Goal: Information Seeking & Learning: Understand process/instructions

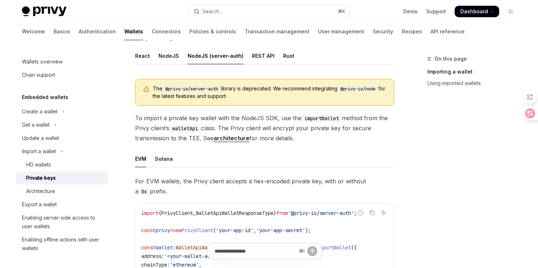
click at [274, 118] on span "To import a private key wallet with the NodeJS SDK, use the importWallet method…" at bounding box center [264, 128] width 259 height 30
click at [276, 118] on span "To import a private key wallet with the NodeJS SDK, use the importWallet method…" at bounding box center [264, 128] width 259 height 30
click at [287, 119] on span "To import a private key wallet with the NodeJS SDK, use the importWallet method…" at bounding box center [264, 128] width 259 height 30
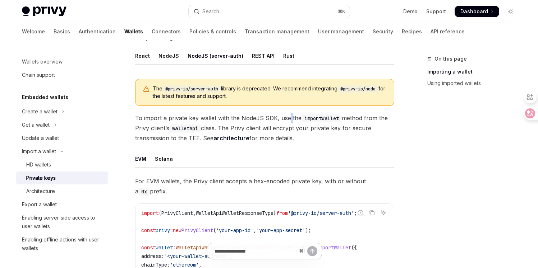
click at [287, 119] on span "To import a private key wallet with the NodeJS SDK, use the importWallet method…" at bounding box center [264, 128] width 259 height 30
click at [299, 119] on span "To import a private key wallet with the NodeJS SDK, use the importWallet method…" at bounding box center [264, 128] width 259 height 30
click at [298, 119] on span "To import a private key wallet with the NodeJS SDK, use the importWallet method…" at bounding box center [264, 128] width 259 height 30
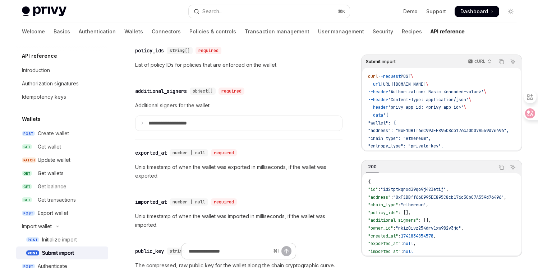
scroll to position [50, 0]
